Goal: Complete application form: Complete application form

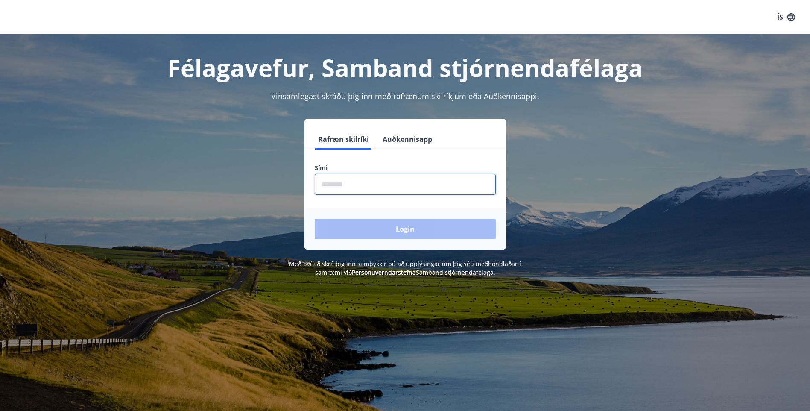
click at [331, 182] on input "phone" at bounding box center [405, 184] width 181 height 21
type input "********"
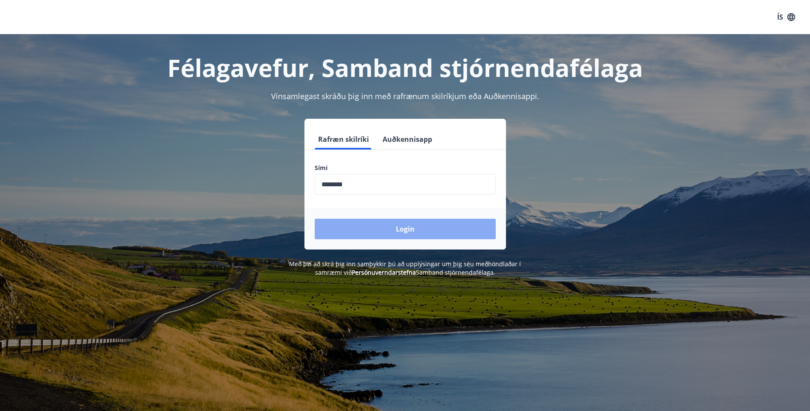
click at [400, 223] on button "Login" at bounding box center [405, 229] width 181 height 20
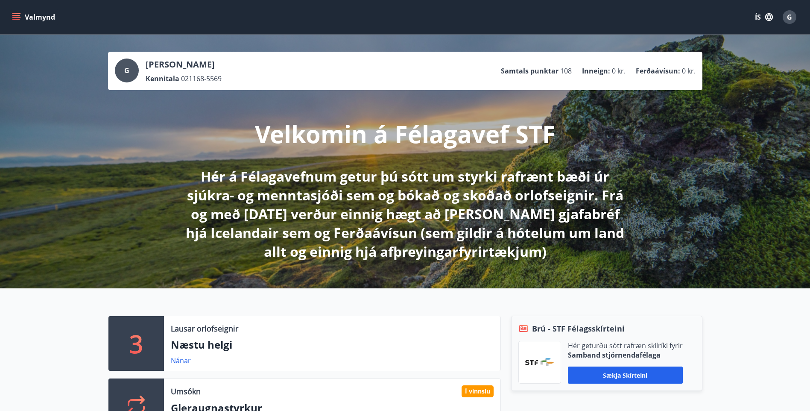
click at [18, 18] on icon "menu" at bounding box center [16, 17] width 9 height 9
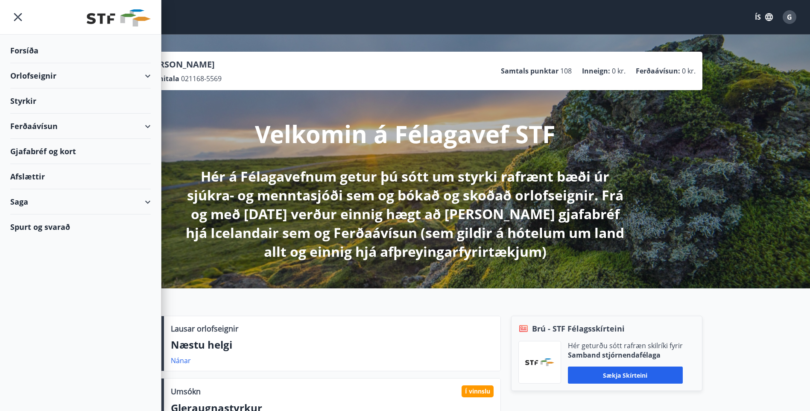
click at [103, 63] on div "Styrkir" at bounding box center [80, 50] width 140 height 25
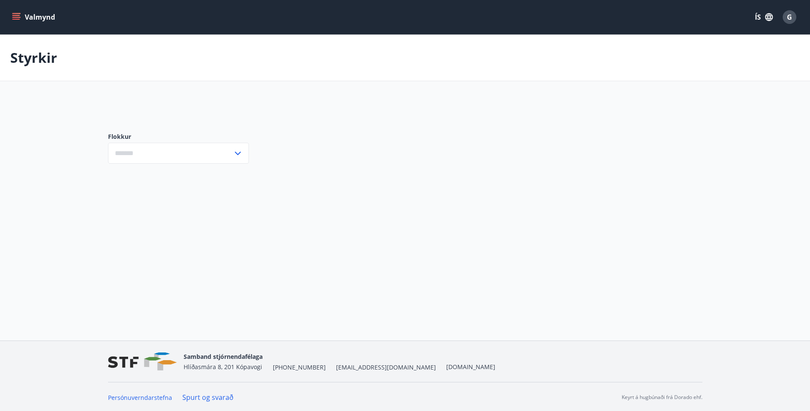
type input "***"
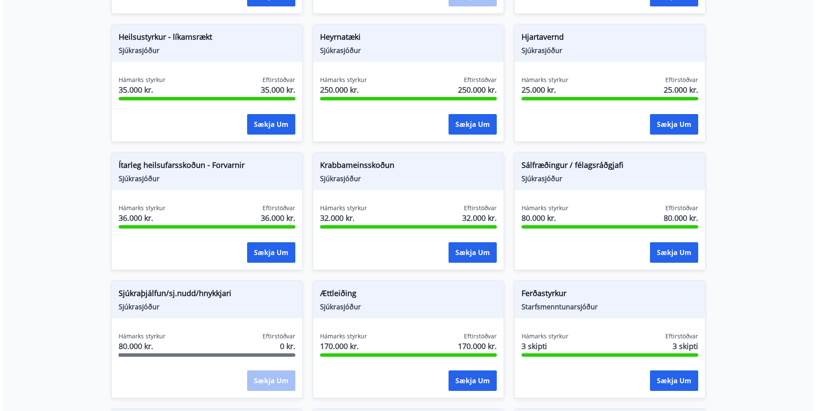
scroll to position [427, 0]
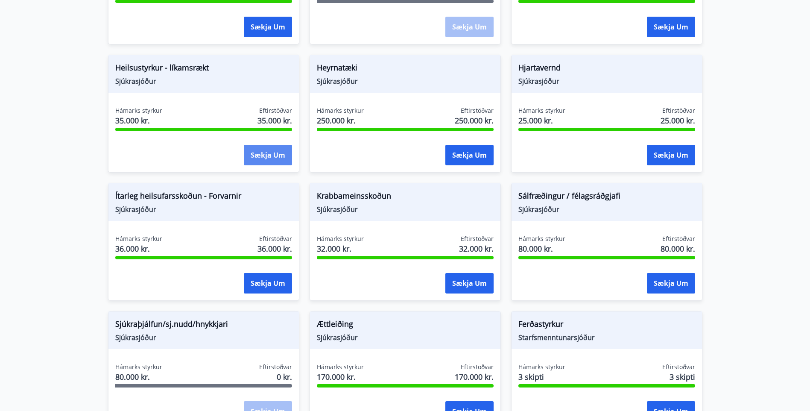
click at [266, 158] on button "Sækja um" at bounding box center [268, 155] width 48 height 20
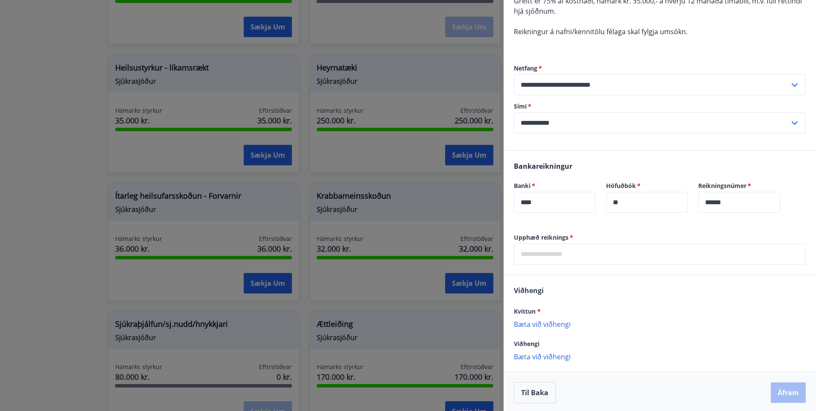
scroll to position [128, 0]
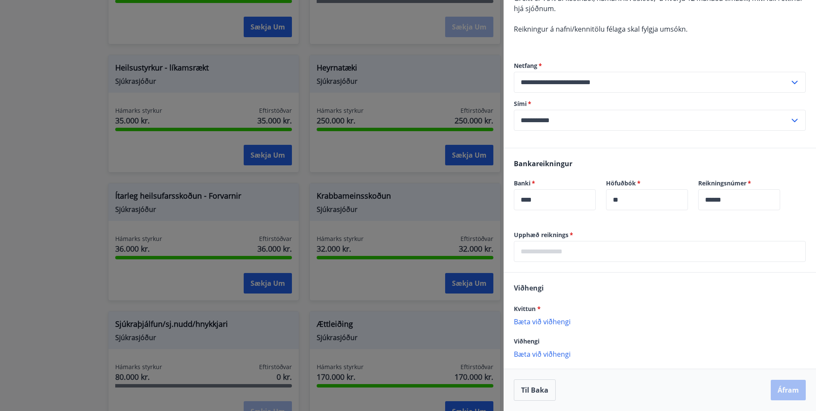
click at [532, 321] on p "Bæta við viðhengi" at bounding box center [660, 321] width 292 height 9
click at [535, 325] on p "Bæta við viðhengi" at bounding box center [660, 321] width 292 height 9
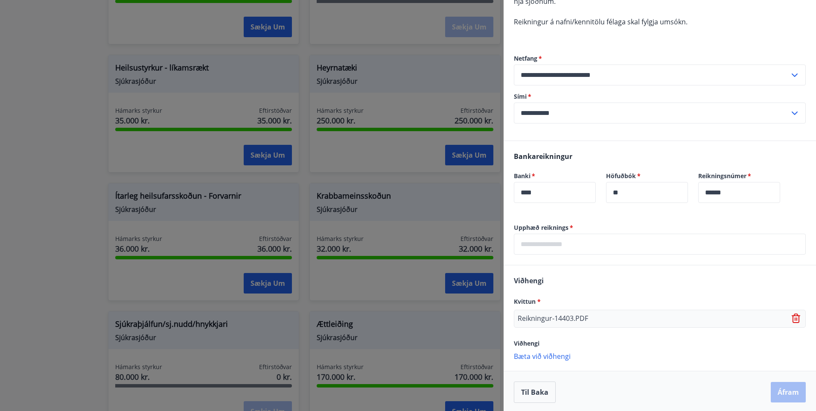
scroll to position [137, 0]
click at [545, 354] on p "Bæta við viðhengi" at bounding box center [660, 353] width 292 height 9
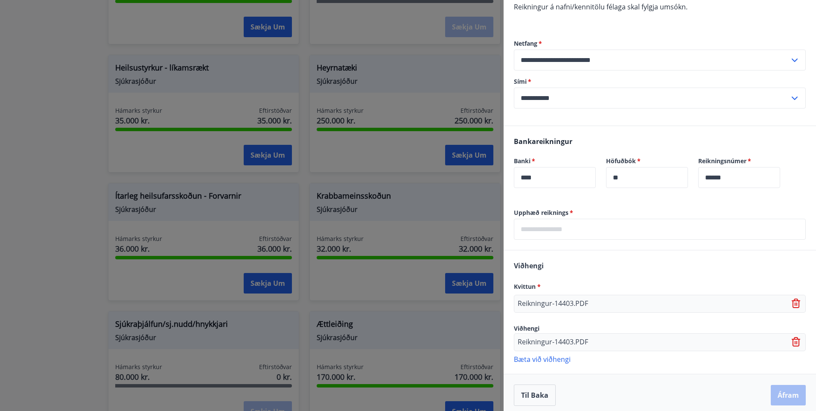
scroll to position [155, 0]
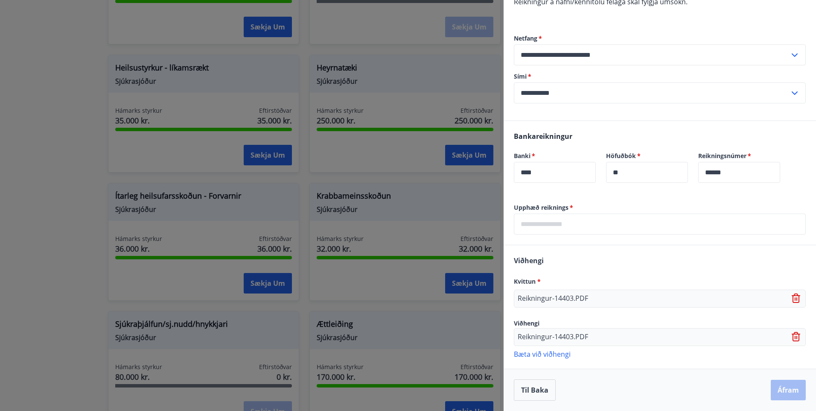
click at [547, 224] on input "text" at bounding box center [660, 223] width 292 height 21
type input "*****"
click at [779, 384] on button "Áfram" at bounding box center [788, 390] width 35 height 20
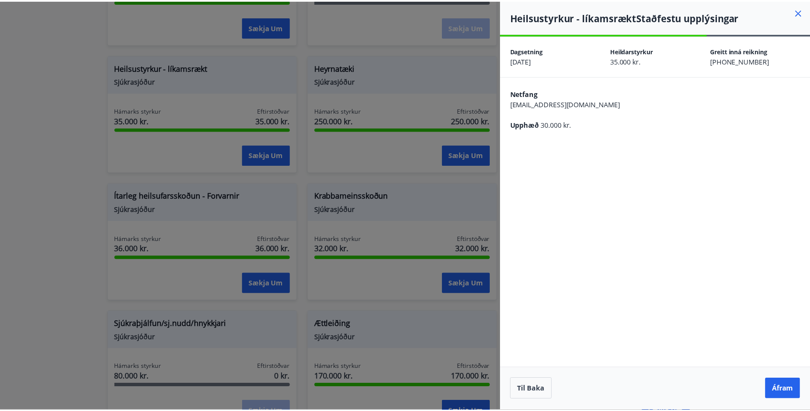
scroll to position [0, 0]
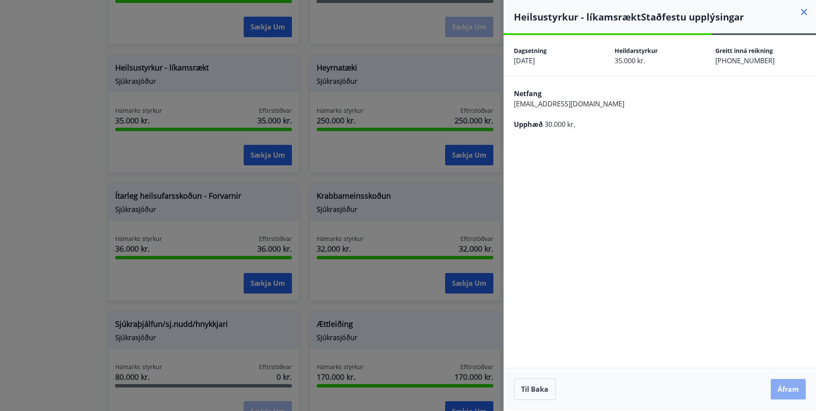
click at [793, 387] on button "Áfram" at bounding box center [788, 389] width 35 height 20
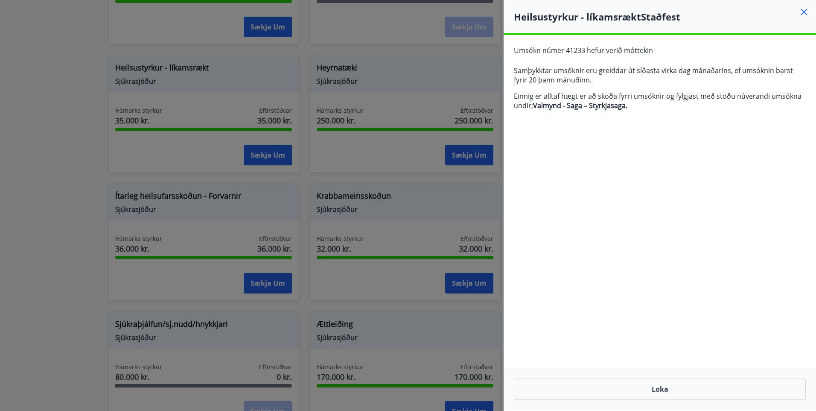
click at [804, 13] on icon at bounding box center [804, 12] width 6 height 6
